Goal: Transaction & Acquisition: Obtain resource

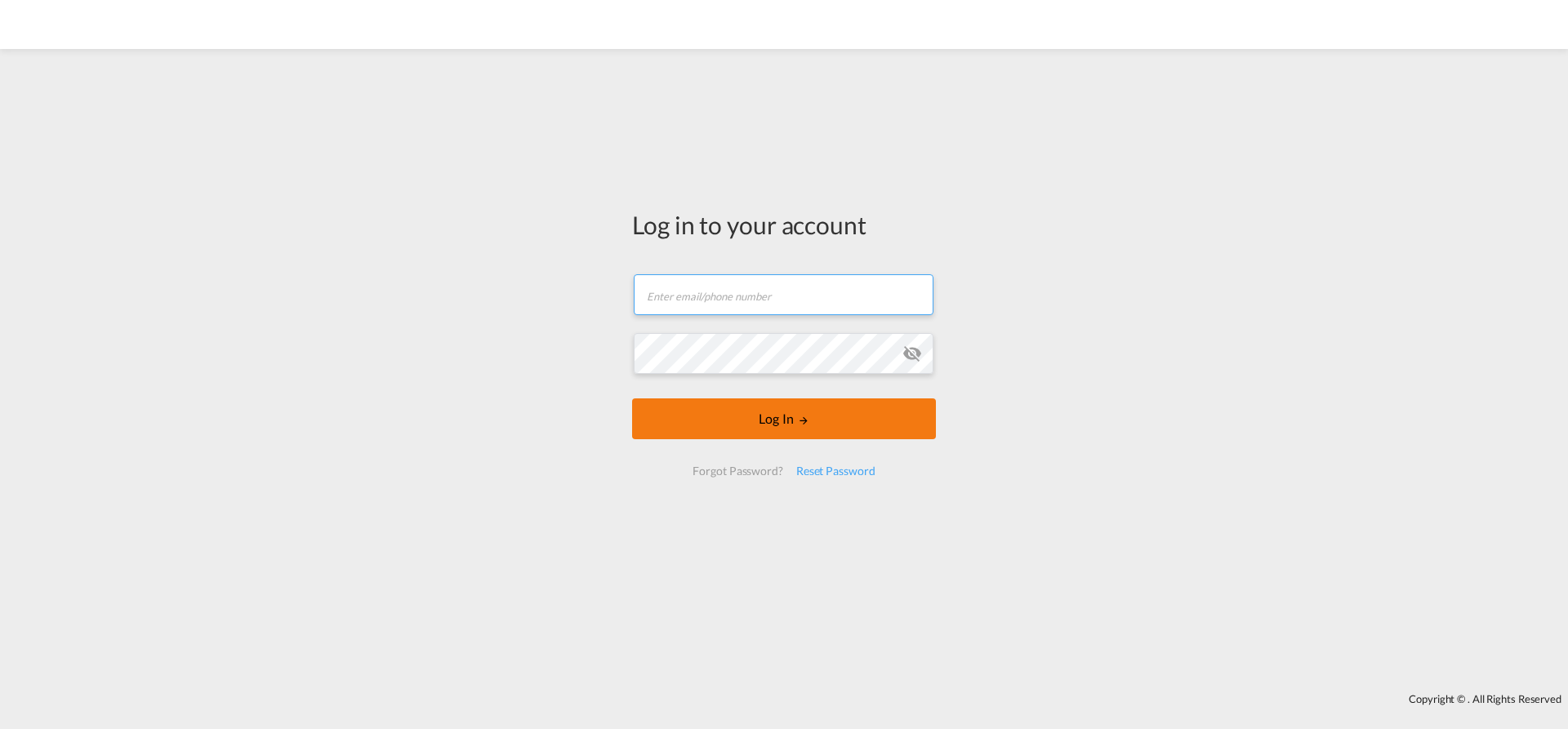
type input "[EMAIL_ADDRESS][PERSON_NAME][DOMAIN_NAME]"
click at [729, 409] on button "Log In" at bounding box center [783, 418] width 304 height 41
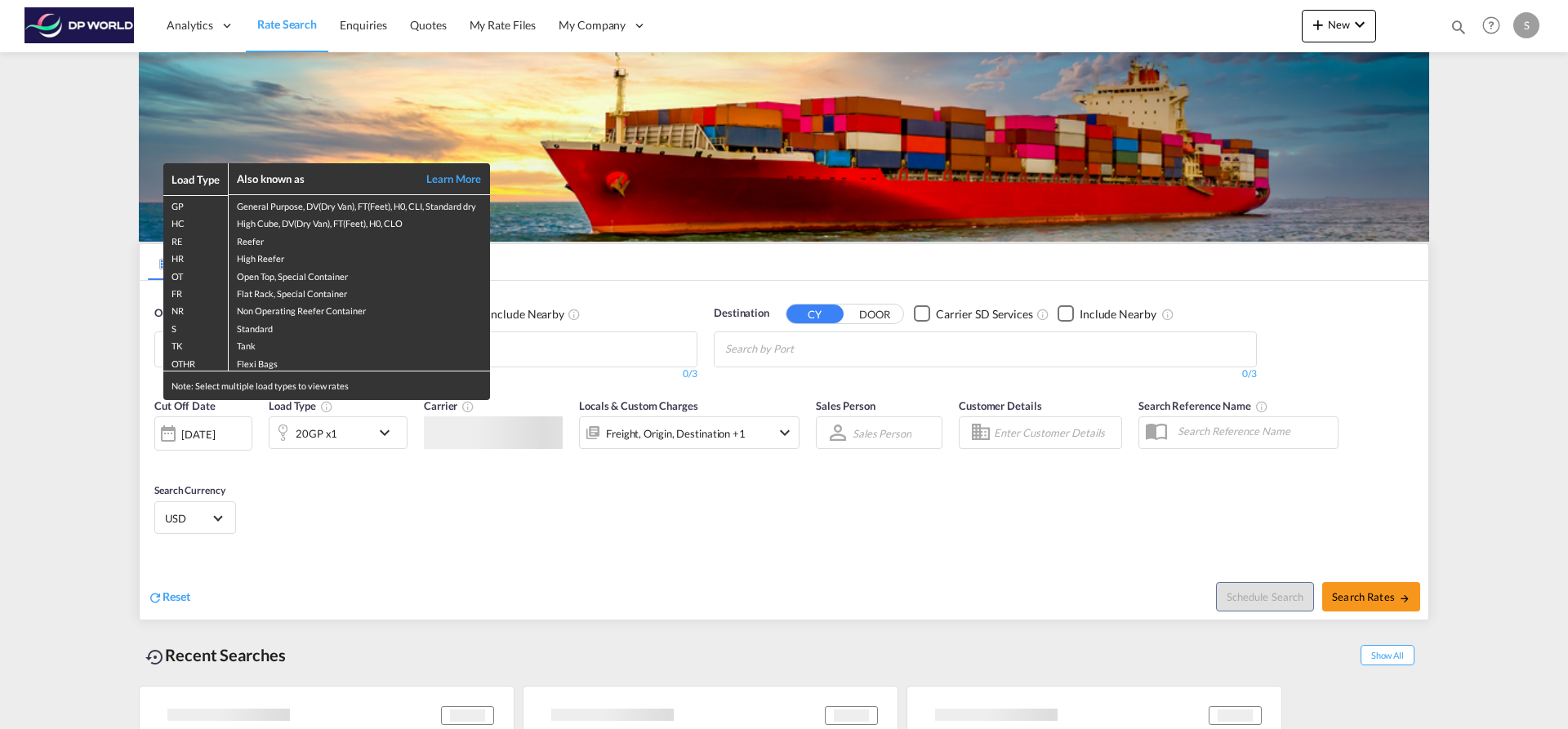
click at [617, 354] on div "Load Type Also known as Learn More GP General Purpose, DV(Dry Van), FT(Feet), H…" at bounding box center [784, 364] width 1568 height 729
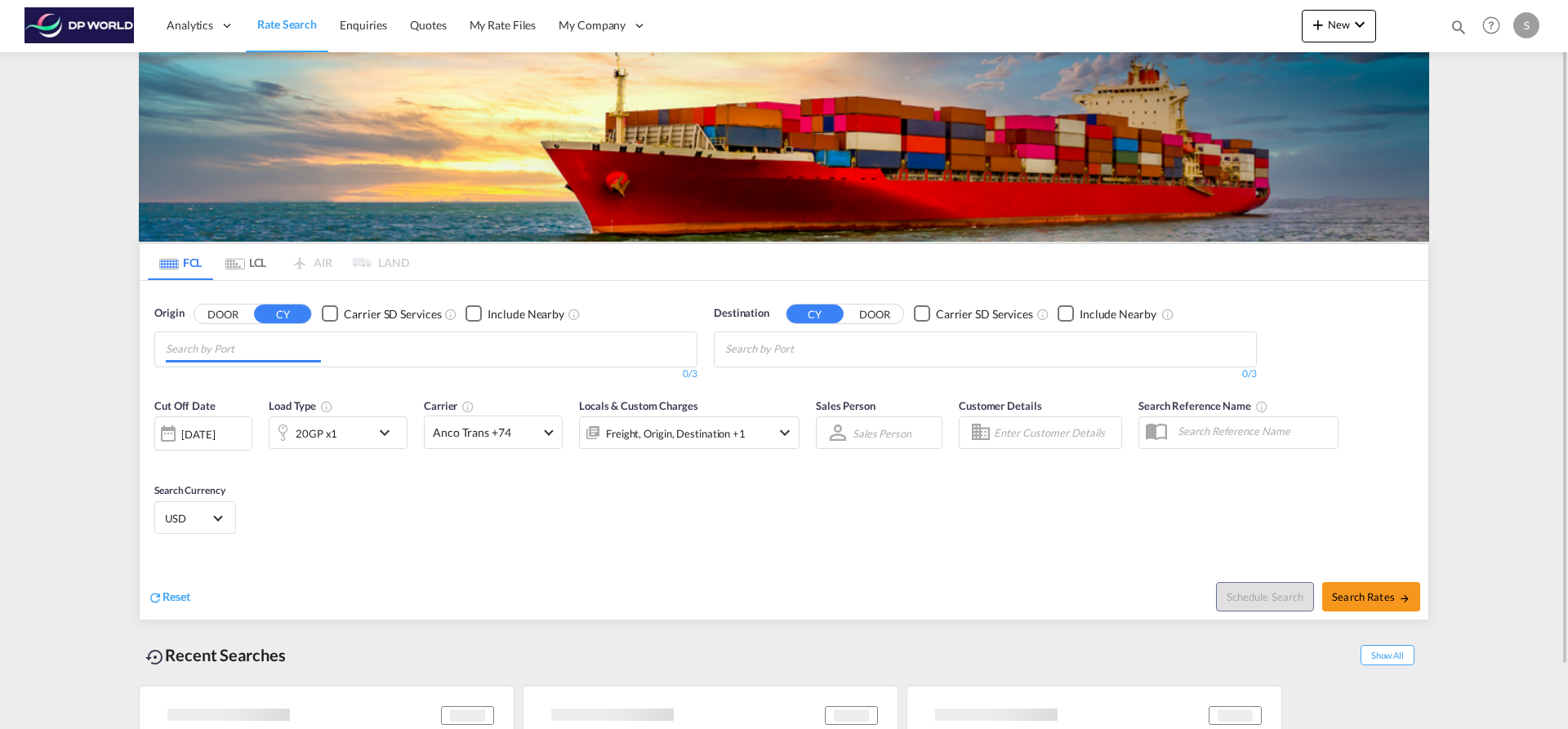
click at [405, 345] on md-chips at bounding box center [425, 349] width 542 height 34
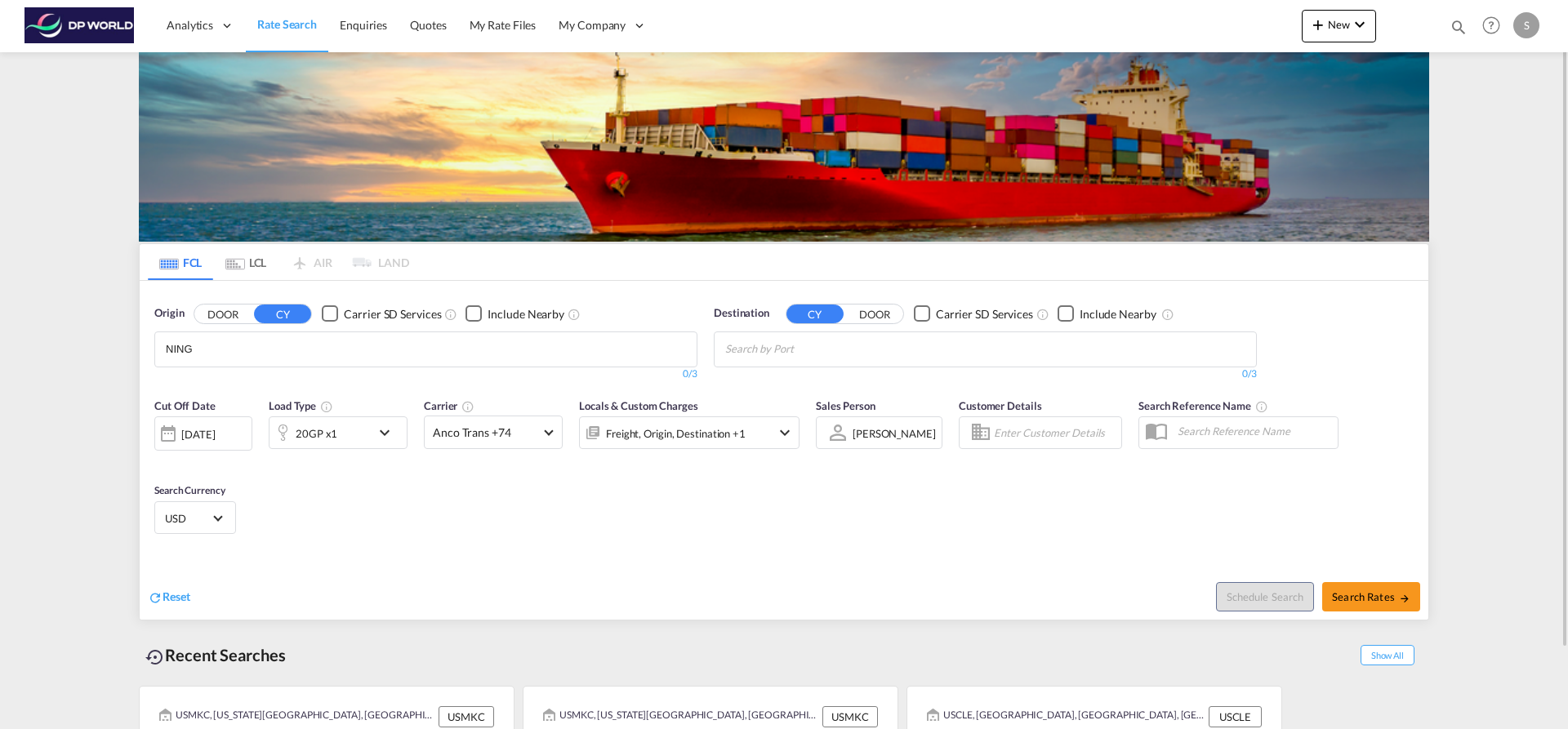
drag, startPoint x: 207, startPoint y: 347, endPoint x: 144, endPoint y: 354, distance: 63.4
drag, startPoint x: 234, startPoint y: 349, endPoint x: 154, endPoint y: 350, distance: 80.0
click at [154, 350] on body "Analytics Dashboard Rate Search Enquiries Quotes My Rate Files My Company" at bounding box center [784, 364] width 1568 height 729
type input "HAIPHON"
click at [220, 376] on div "Haiphon g Viet Nam VNHPH" at bounding box center [292, 387] width 311 height 49
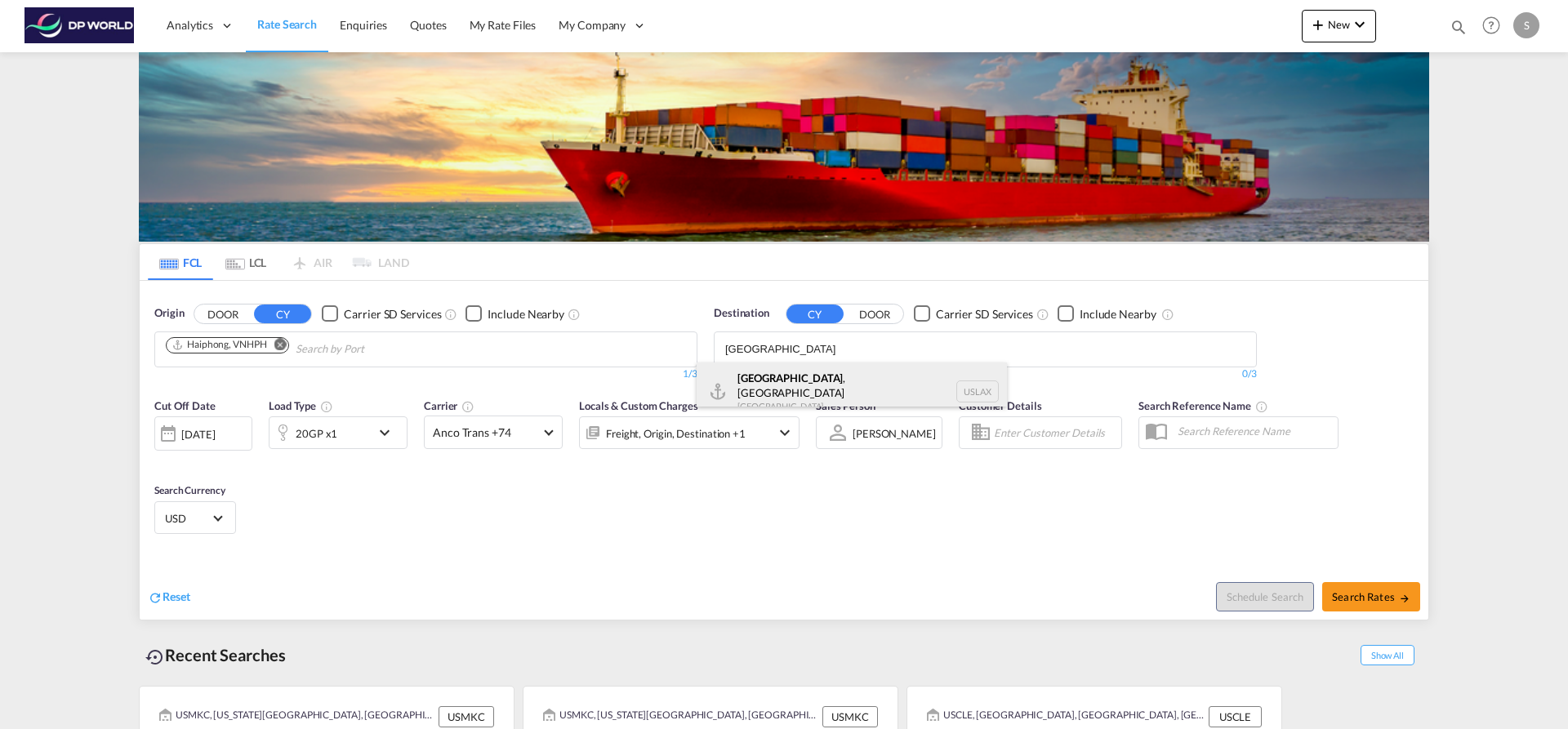
type input "LOS ANGELES"
click at [756, 382] on div "Los Angeles , CA United States USLAX" at bounding box center [851, 391] width 311 height 59
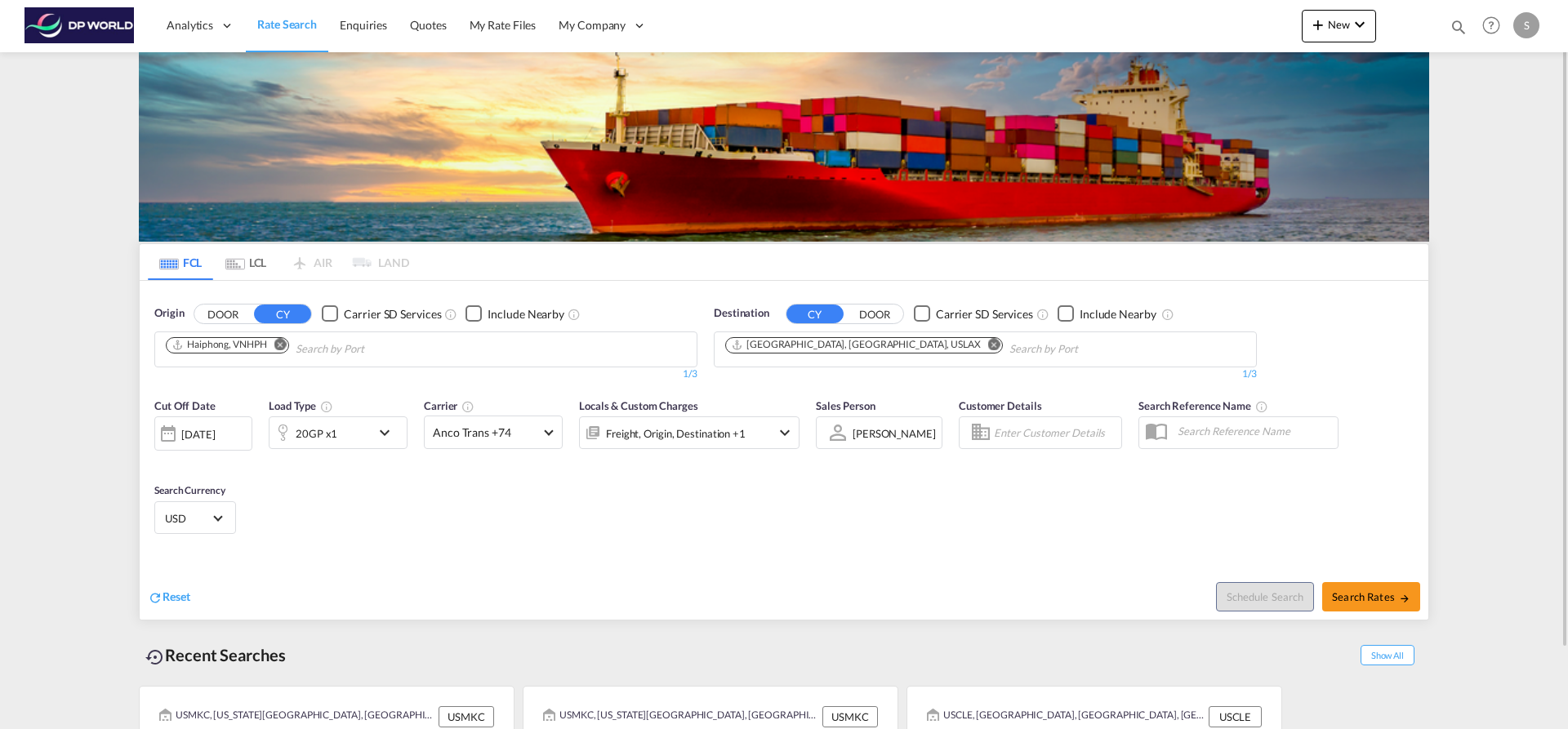
click at [374, 432] on md-icon "icon-chevron-down" at bounding box center [388, 432] width 28 height 19
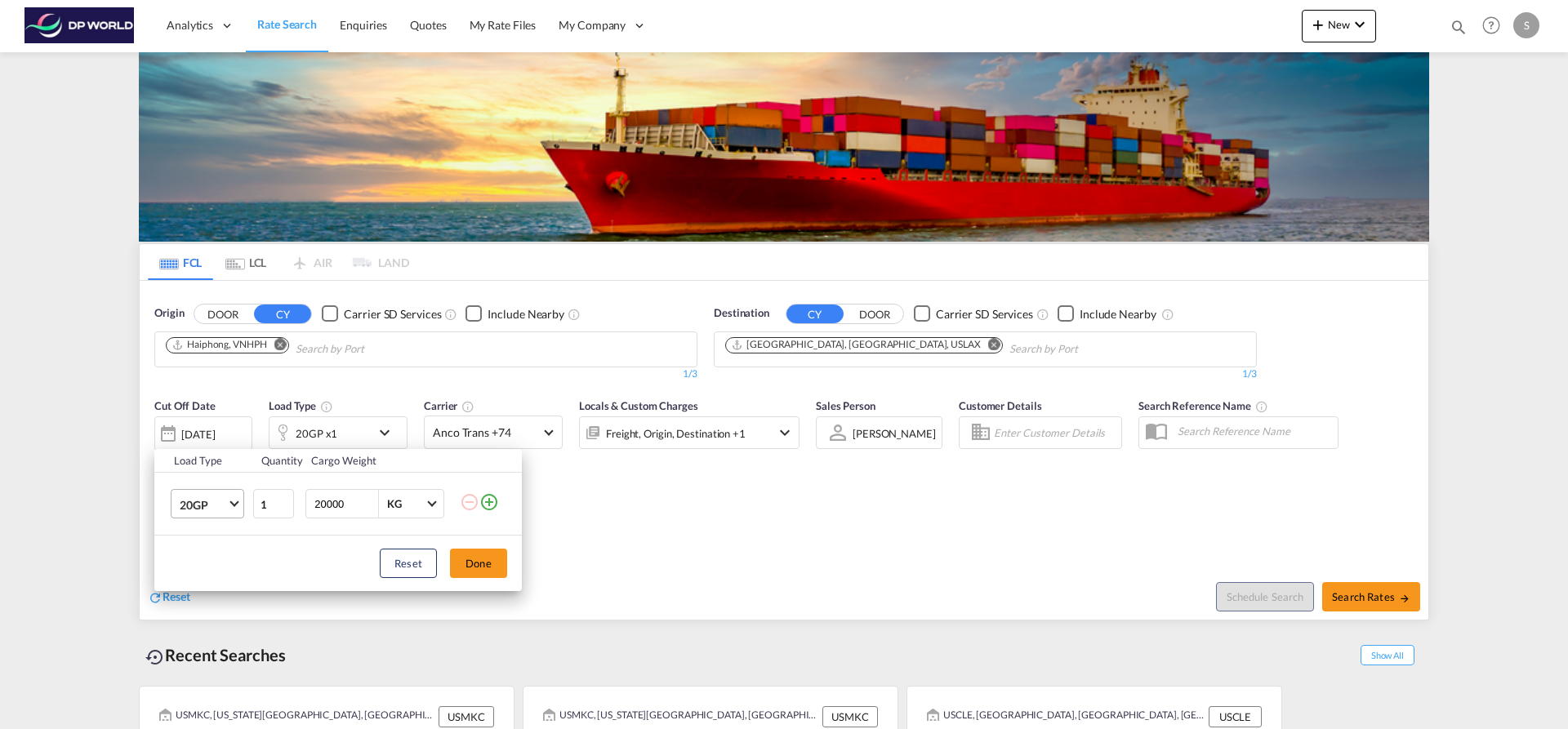
click at [231, 498] on md-select-value "20GP" at bounding box center [210, 504] width 66 height 28
click at [214, 579] on md-option "40HC" at bounding box center [221, 583] width 111 height 39
click at [232, 505] on span "Choose: \a40HC" at bounding box center [234, 502] width 9 height 9
click at [222, 427] on md-option "20GP" at bounding box center [221, 426] width 111 height 39
click at [461, 560] on button "Done" at bounding box center [478, 564] width 57 height 30
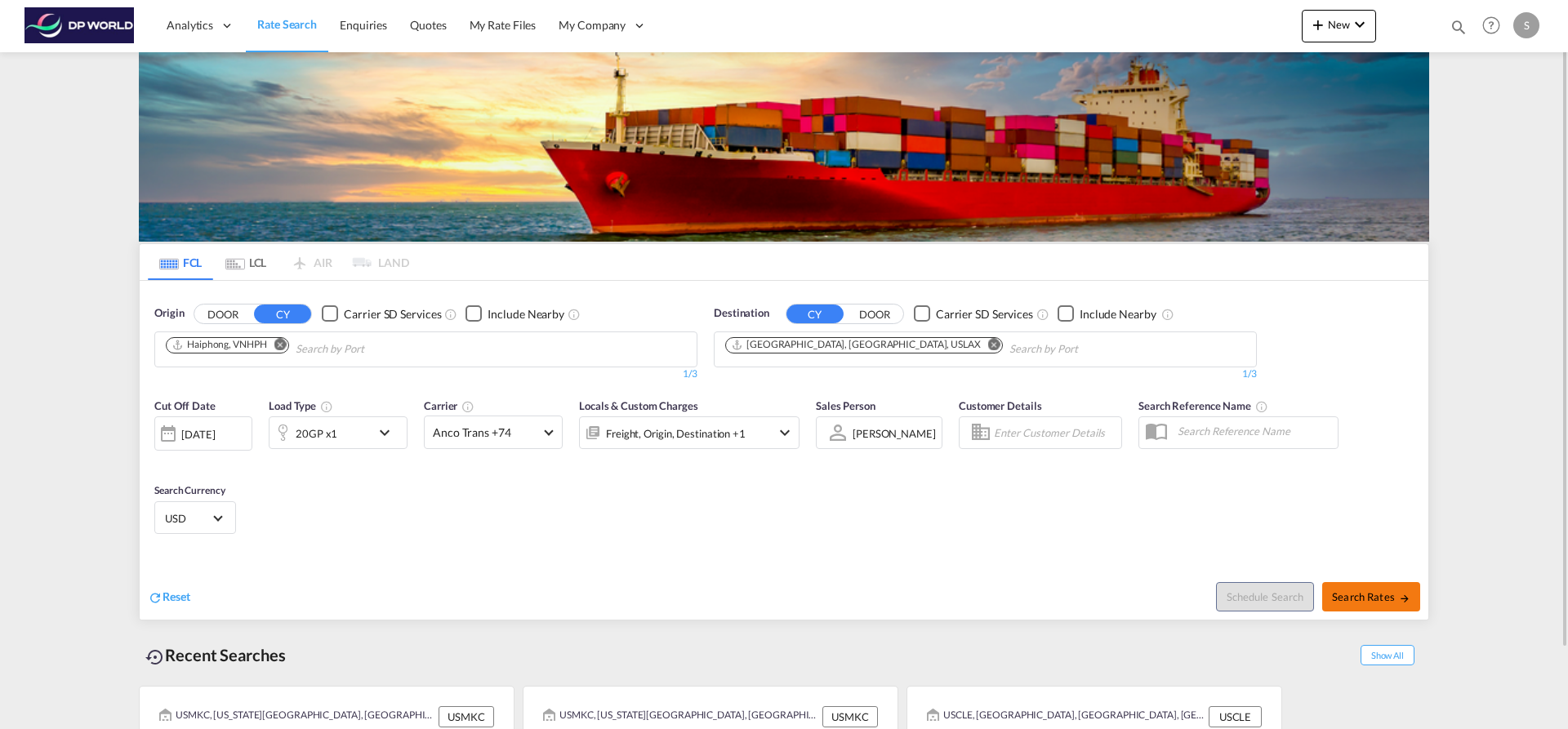
click at [1382, 595] on span "Search Rates" at bounding box center [1371, 597] width 79 height 13
type input "VNHPH to USLAX / [DATE]"
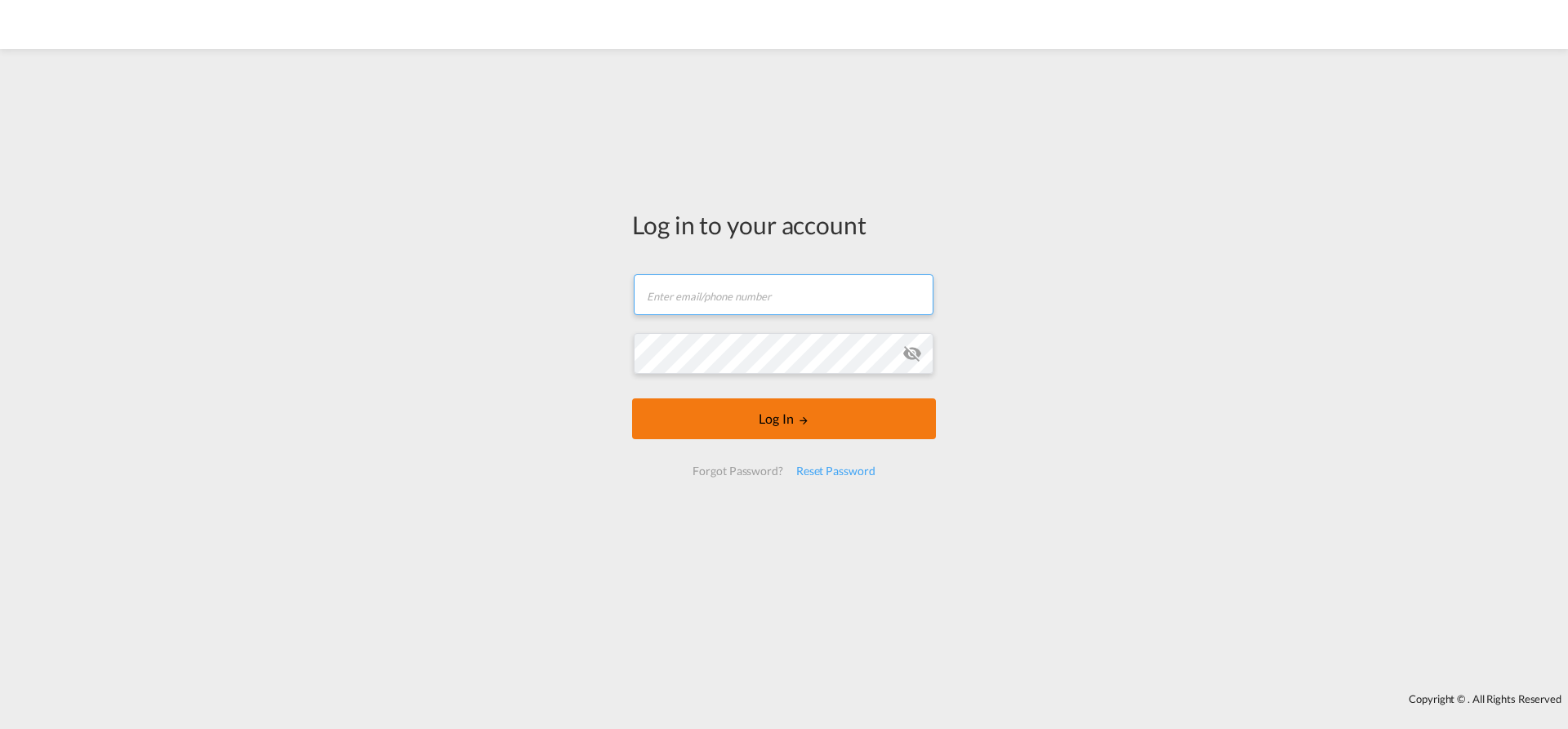
type input "[EMAIL_ADDRESS][PERSON_NAME][DOMAIN_NAME]"
click at [732, 417] on button "Log In" at bounding box center [783, 418] width 304 height 41
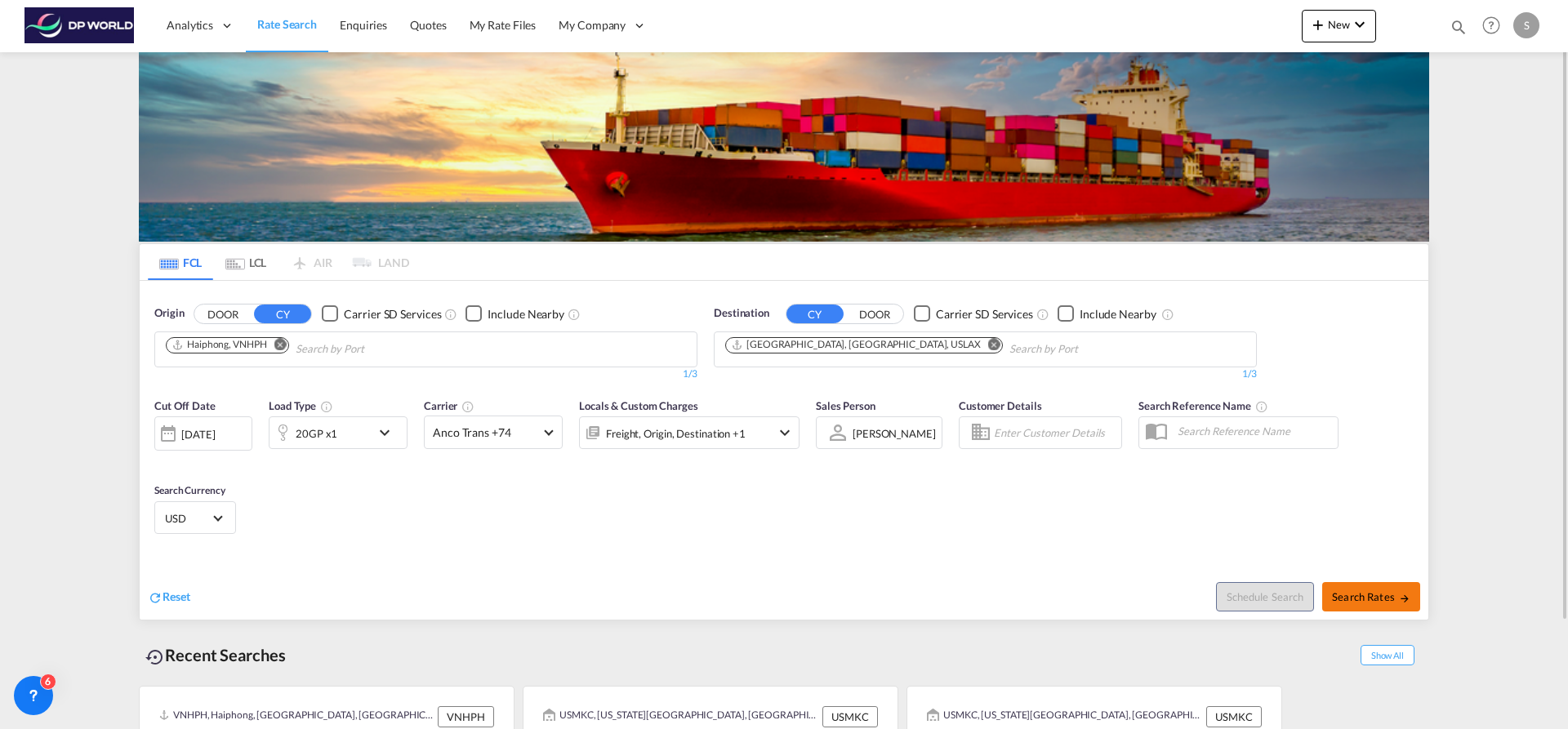
click at [1347, 602] on span "Search Rates" at bounding box center [1371, 597] width 79 height 13
type input "VNHPH to USLAX / [DATE]"
